Goal: Information Seeking & Learning: Find specific page/section

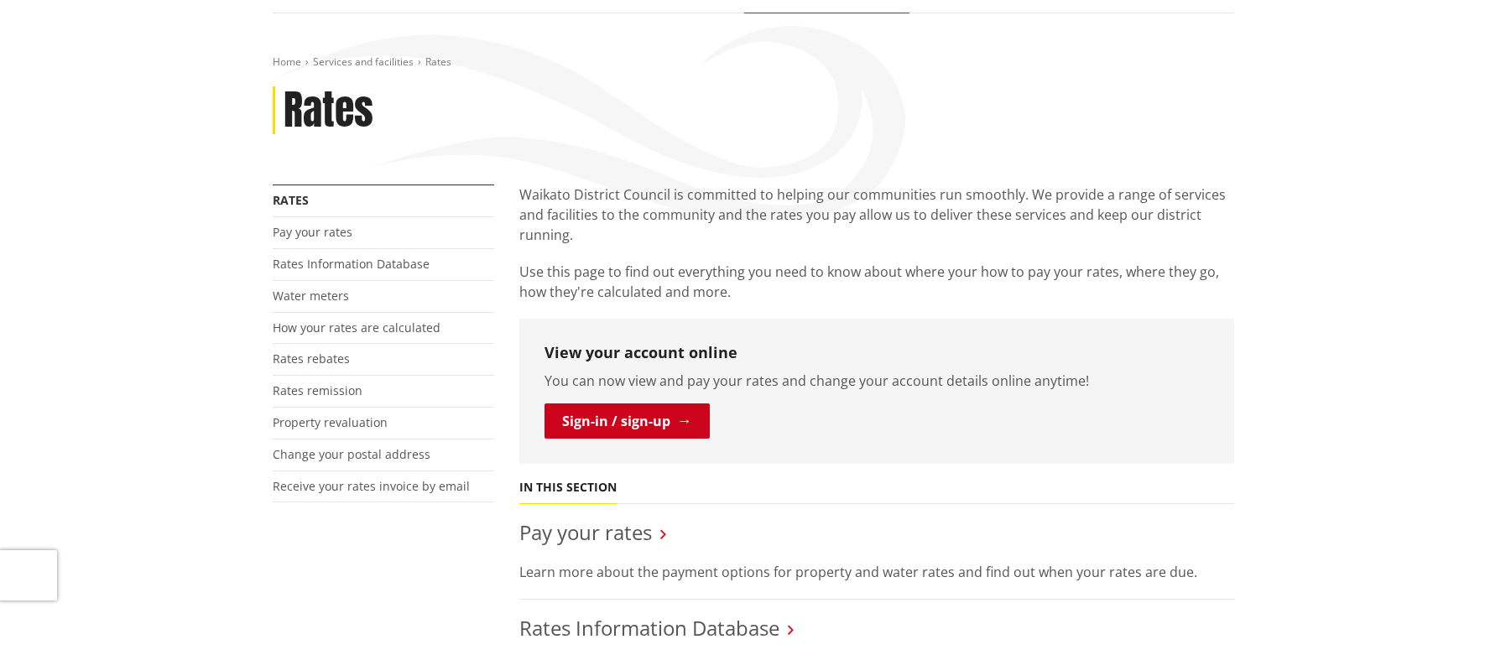
scroll to position [168, 0]
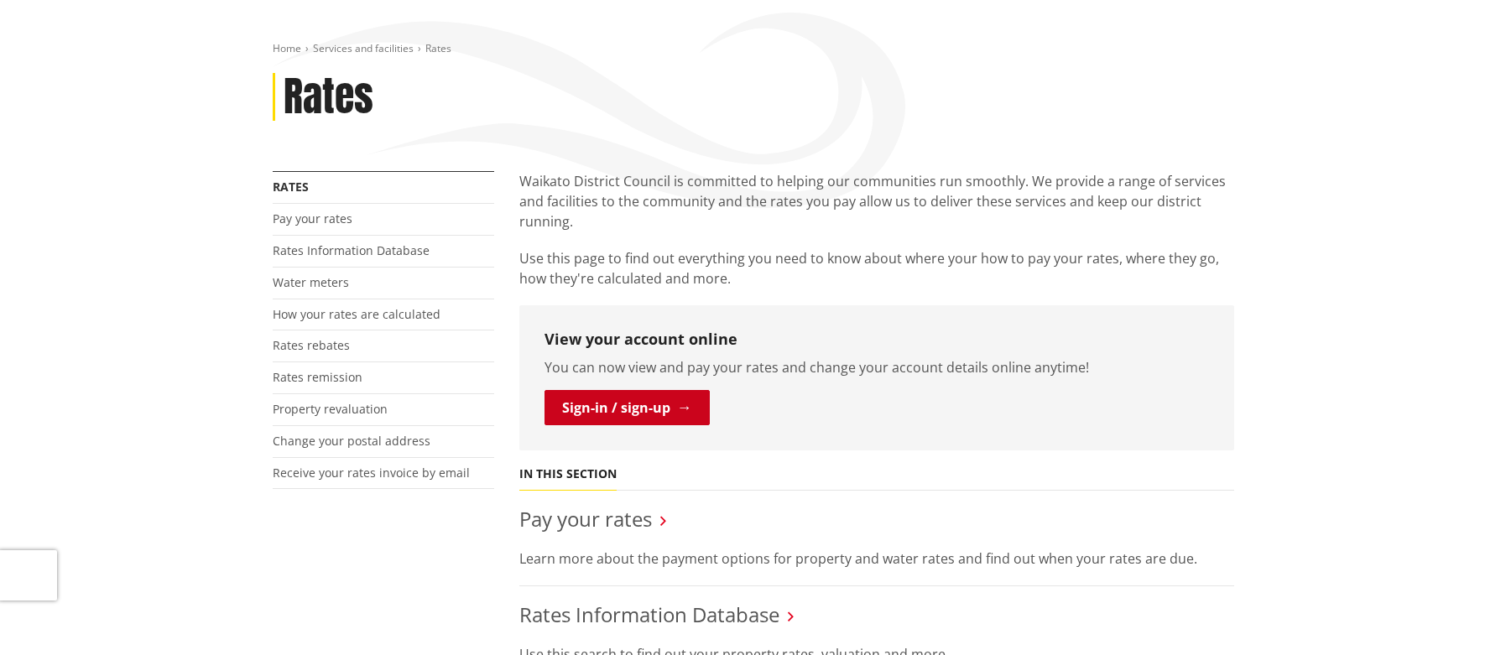
click at [647, 406] on link "Sign-in / sign-up" at bounding box center [626, 407] width 165 height 35
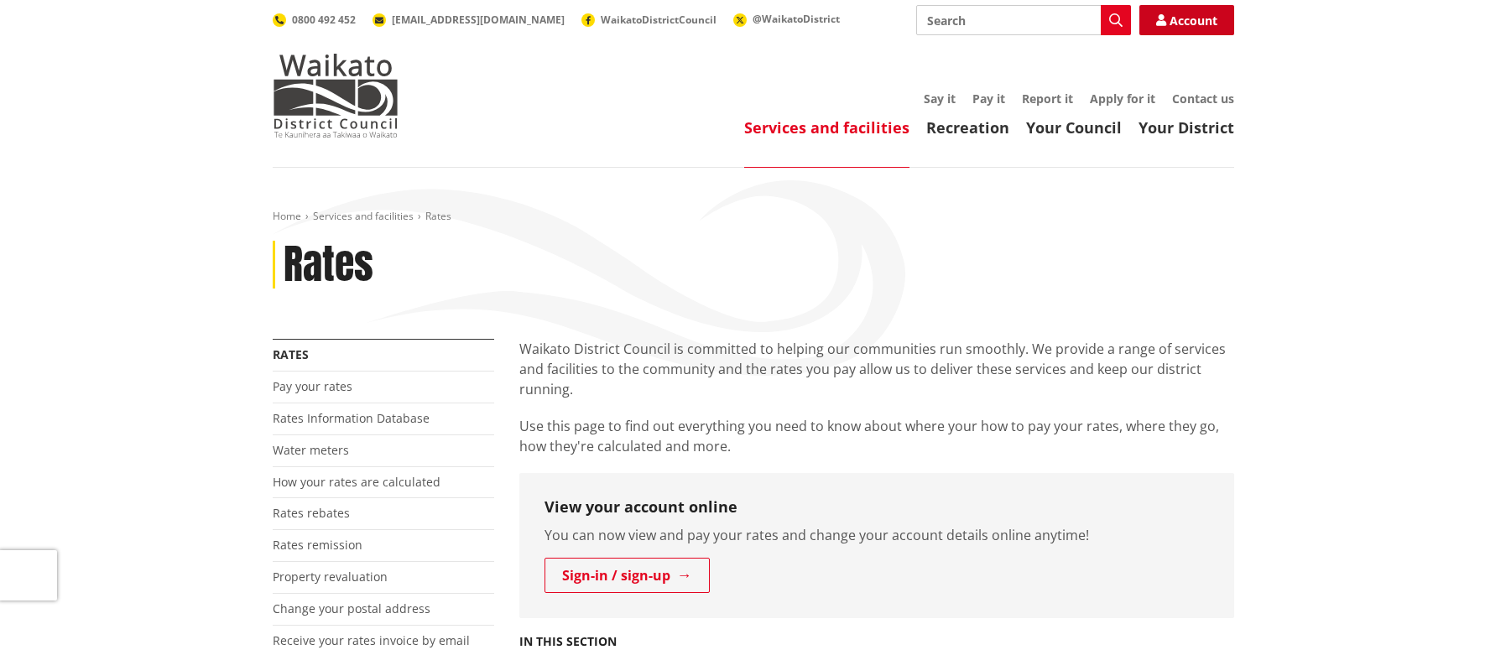
click at [1176, 27] on link "Account" at bounding box center [1186, 20] width 95 height 30
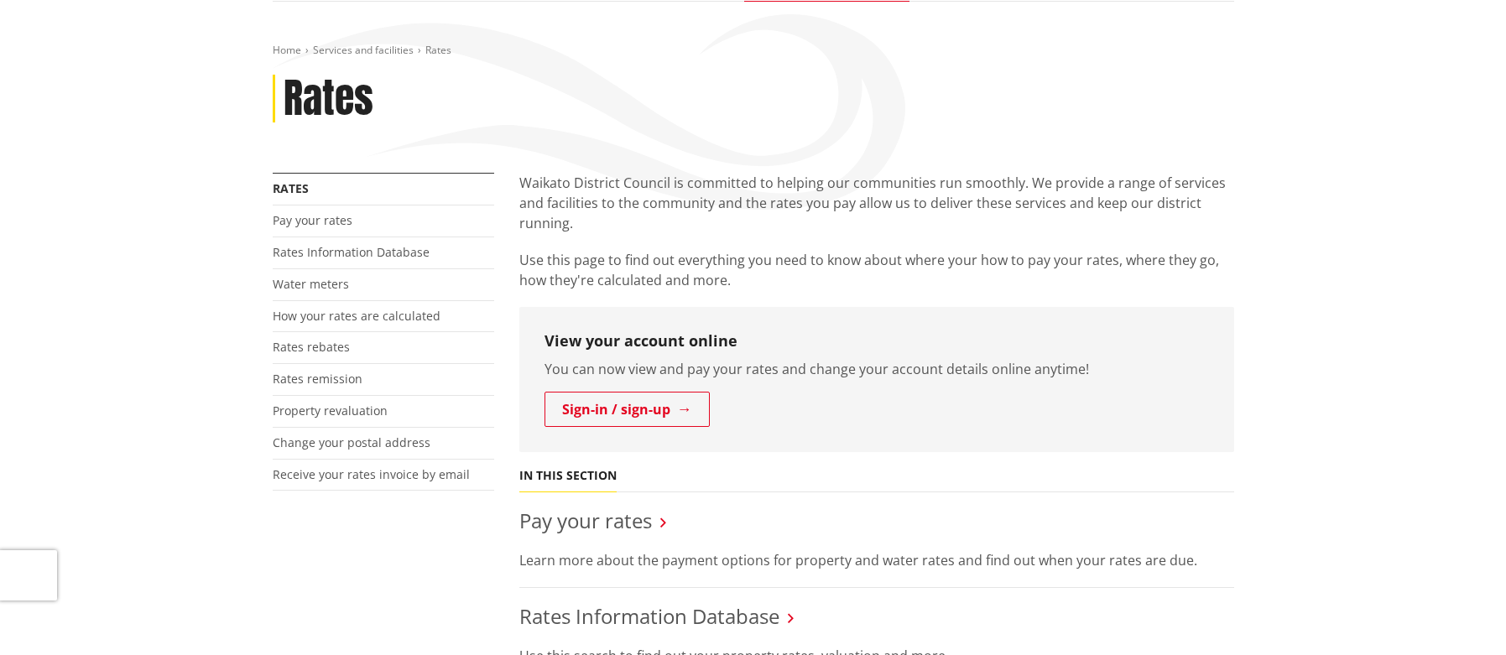
scroll to position [168, 0]
click at [313, 256] on link "Rates Information Database" at bounding box center [351, 250] width 157 height 16
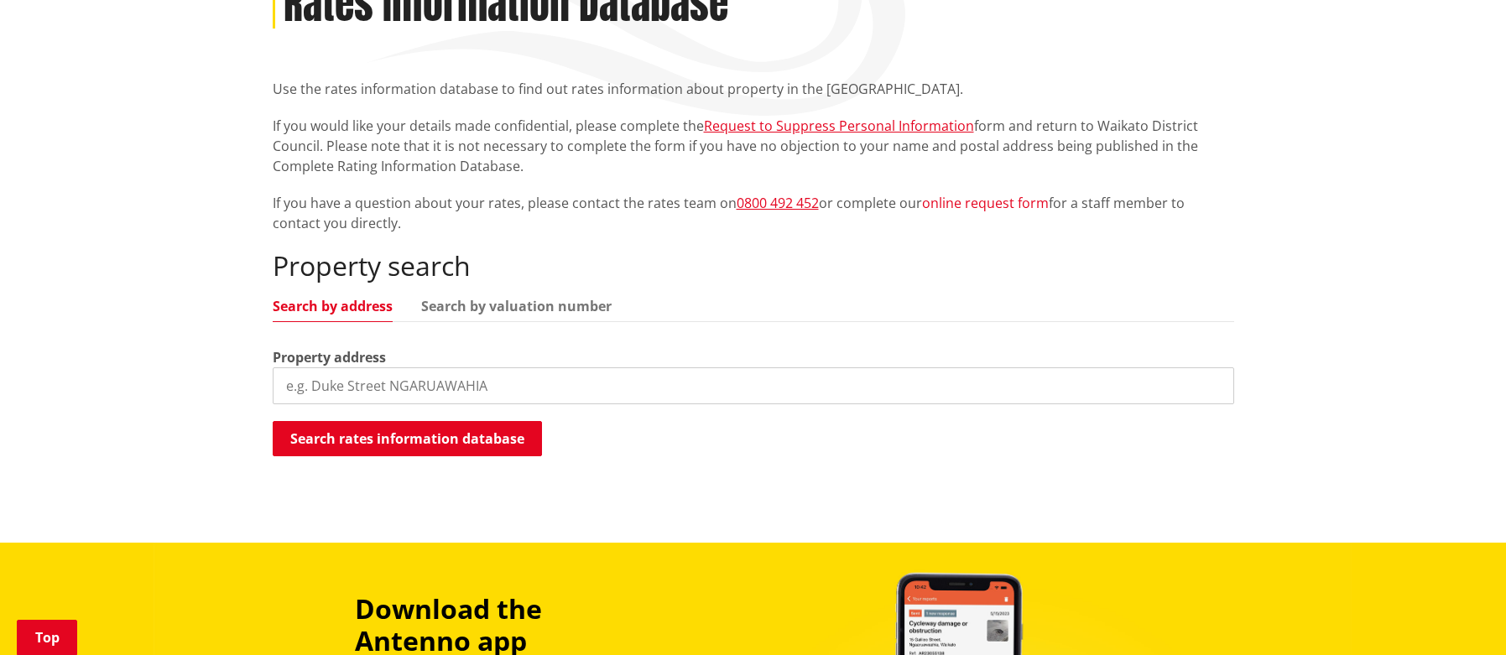
scroll to position [252, 0]
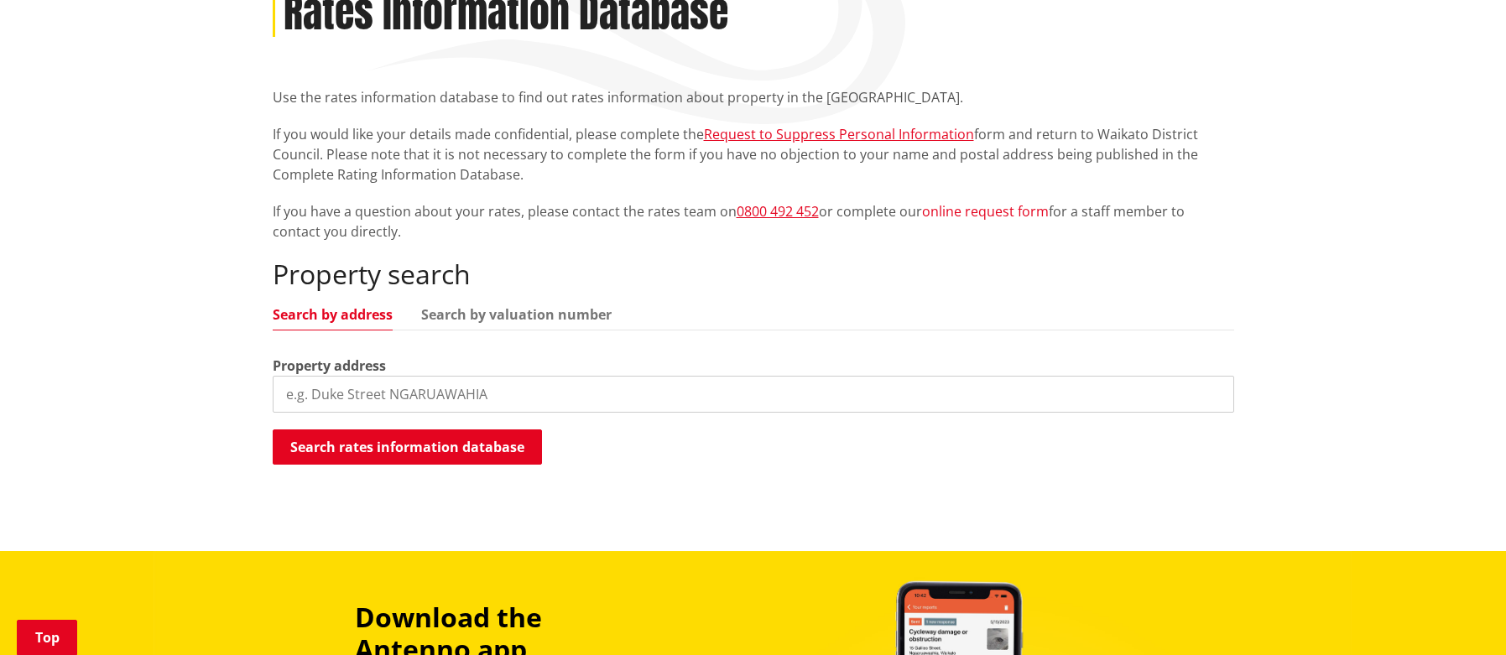
click at [973, 210] on link "online request form" at bounding box center [985, 211] width 127 height 18
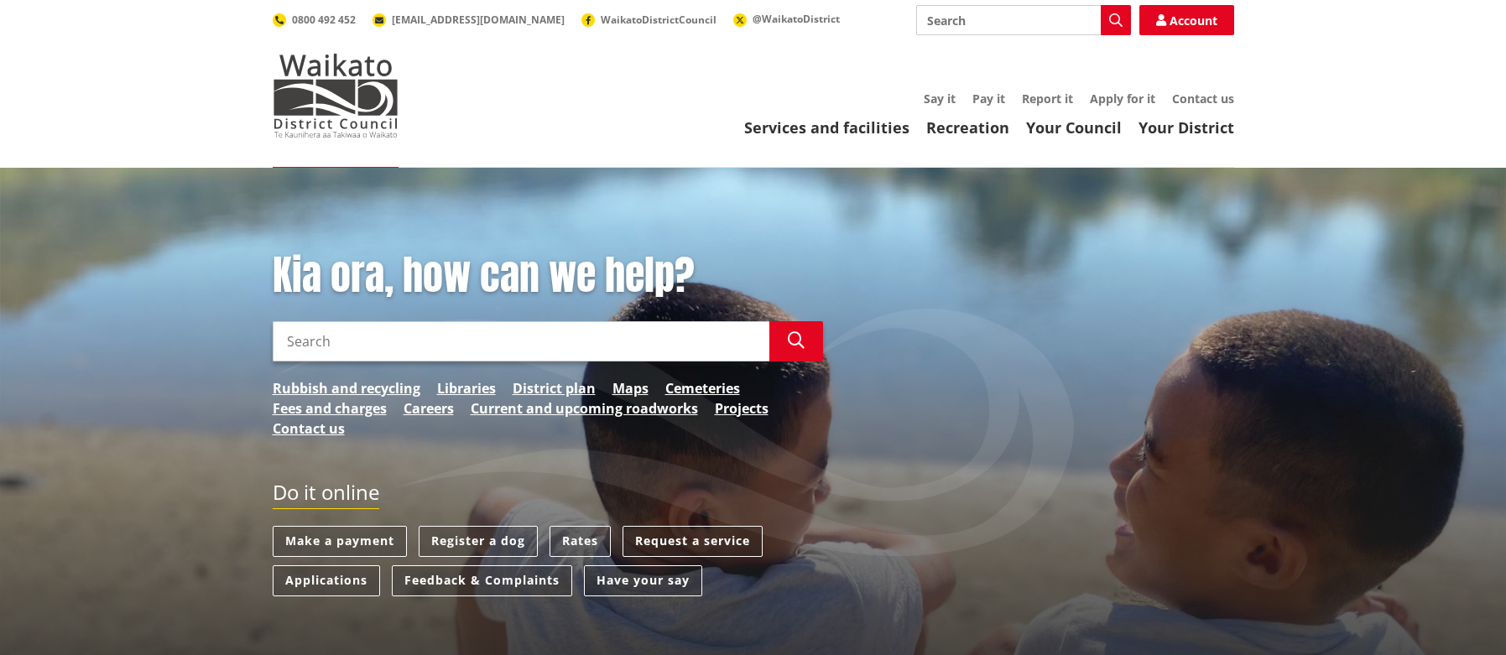
click at [998, 33] on input "Search" at bounding box center [1023, 20] width 215 height 30
type input "solicitor"
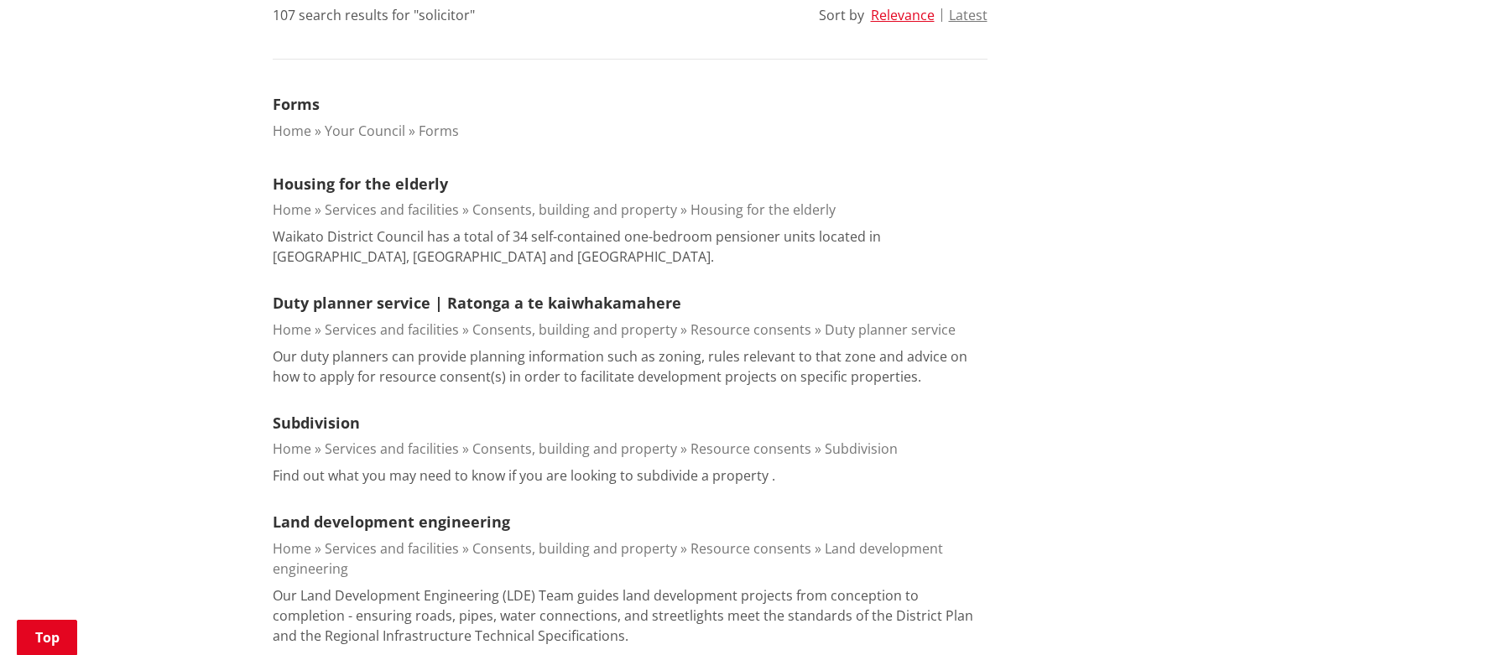
scroll to position [503, 0]
